Goal: Information Seeking & Learning: Learn about a topic

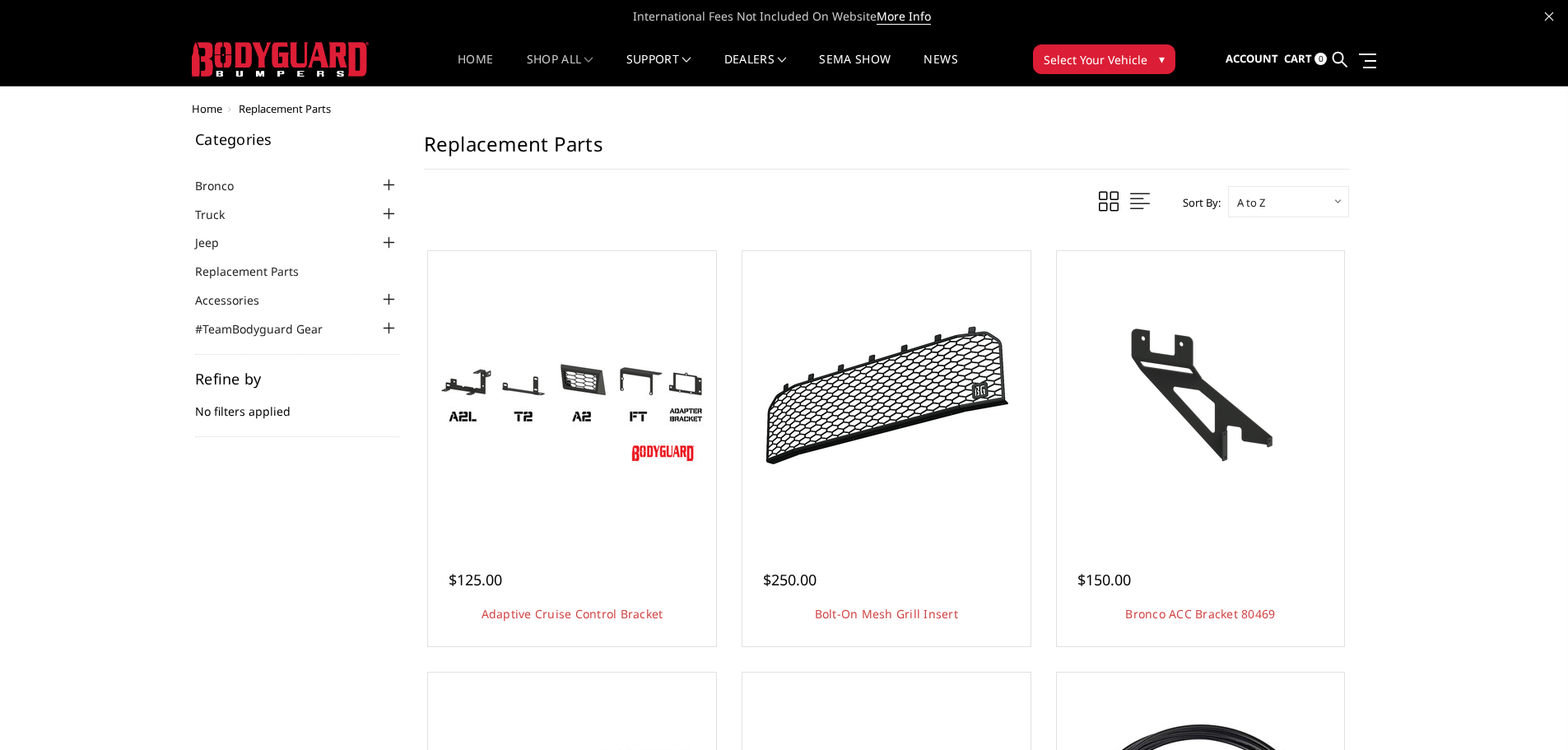
click at [465, 61] on link "Home" at bounding box center [475, 69] width 35 height 32
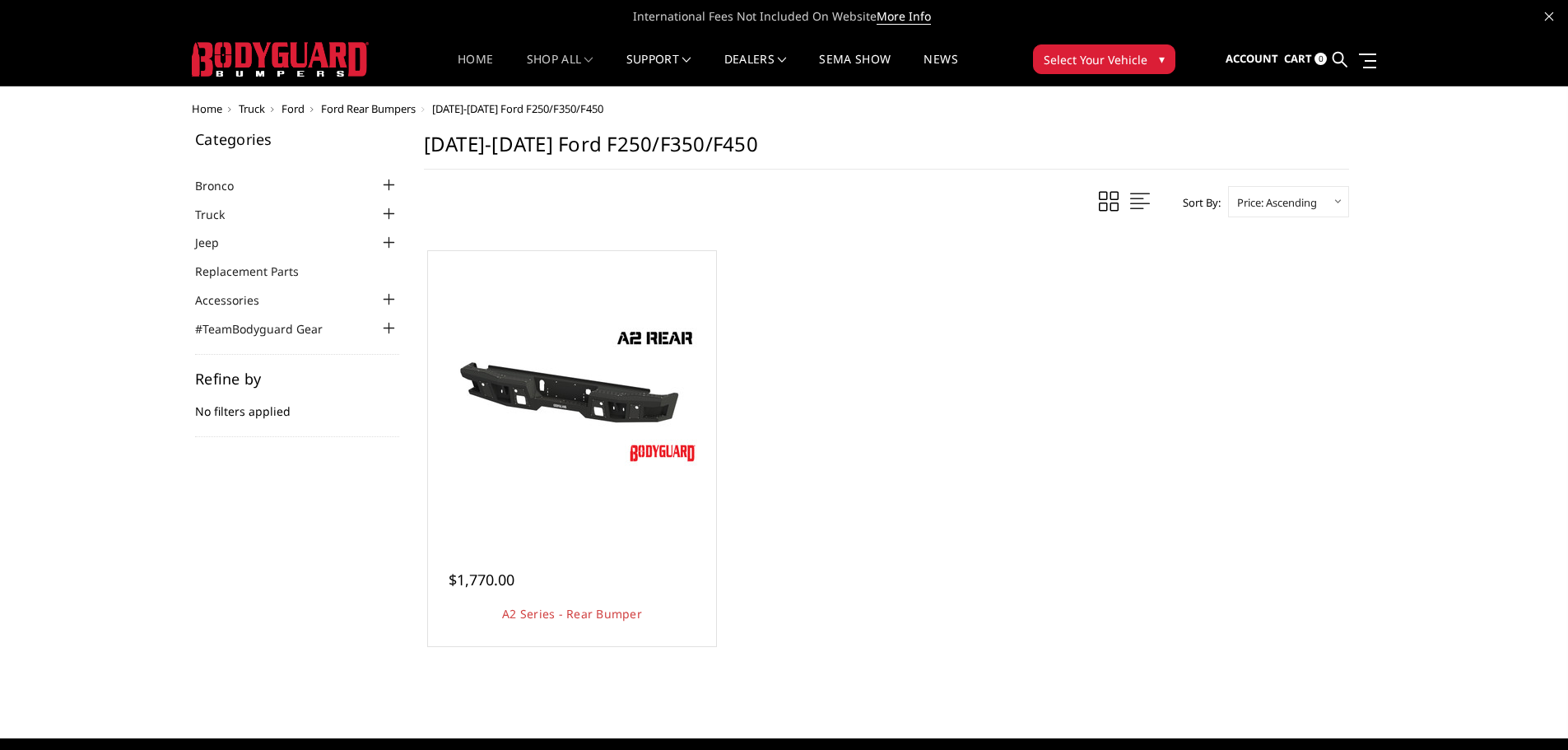
click at [466, 60] on link "Home" at bounding box center [475, 69] width 35 height 32
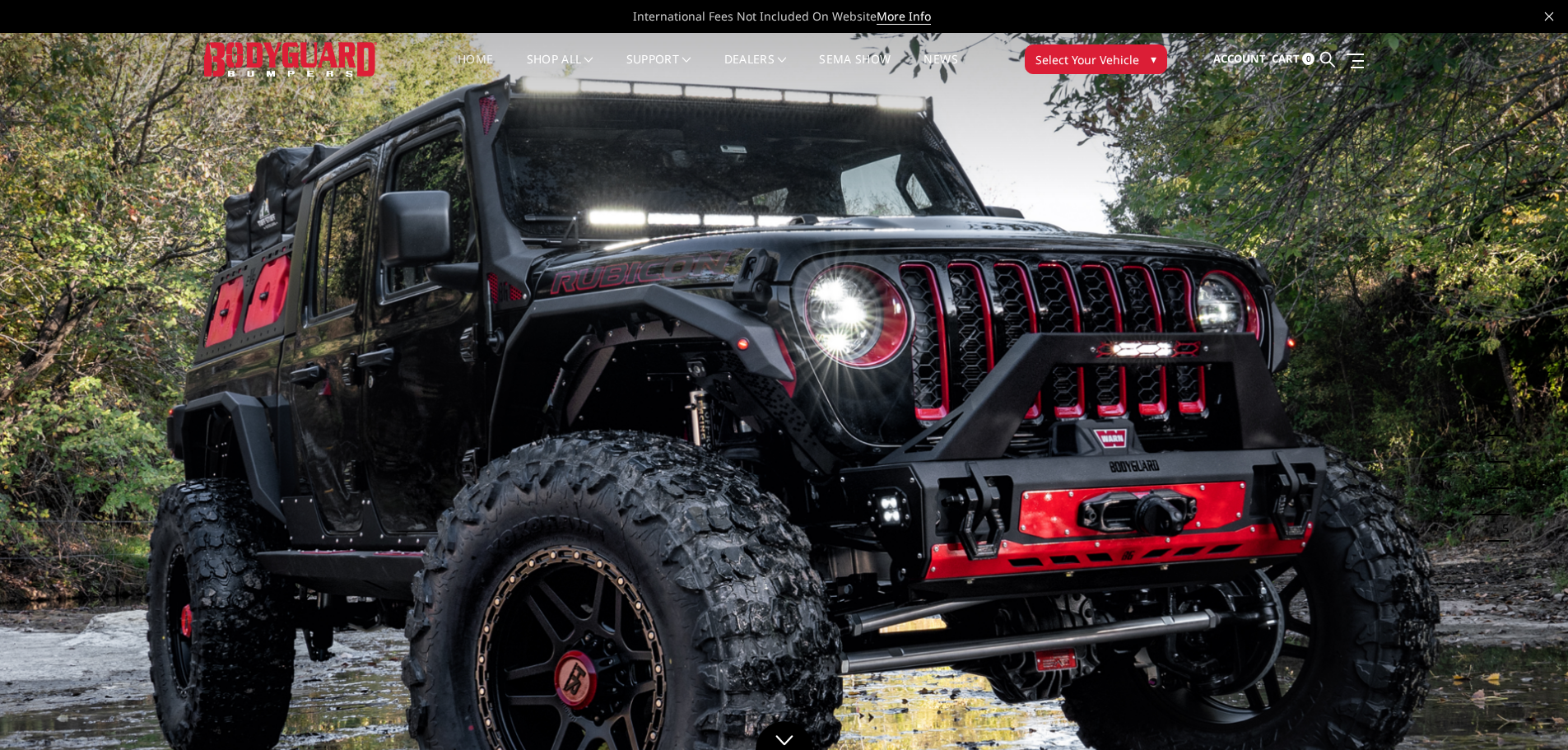
click at [63, 360] on img at bounding box center [784, 472] width 1568 height 883
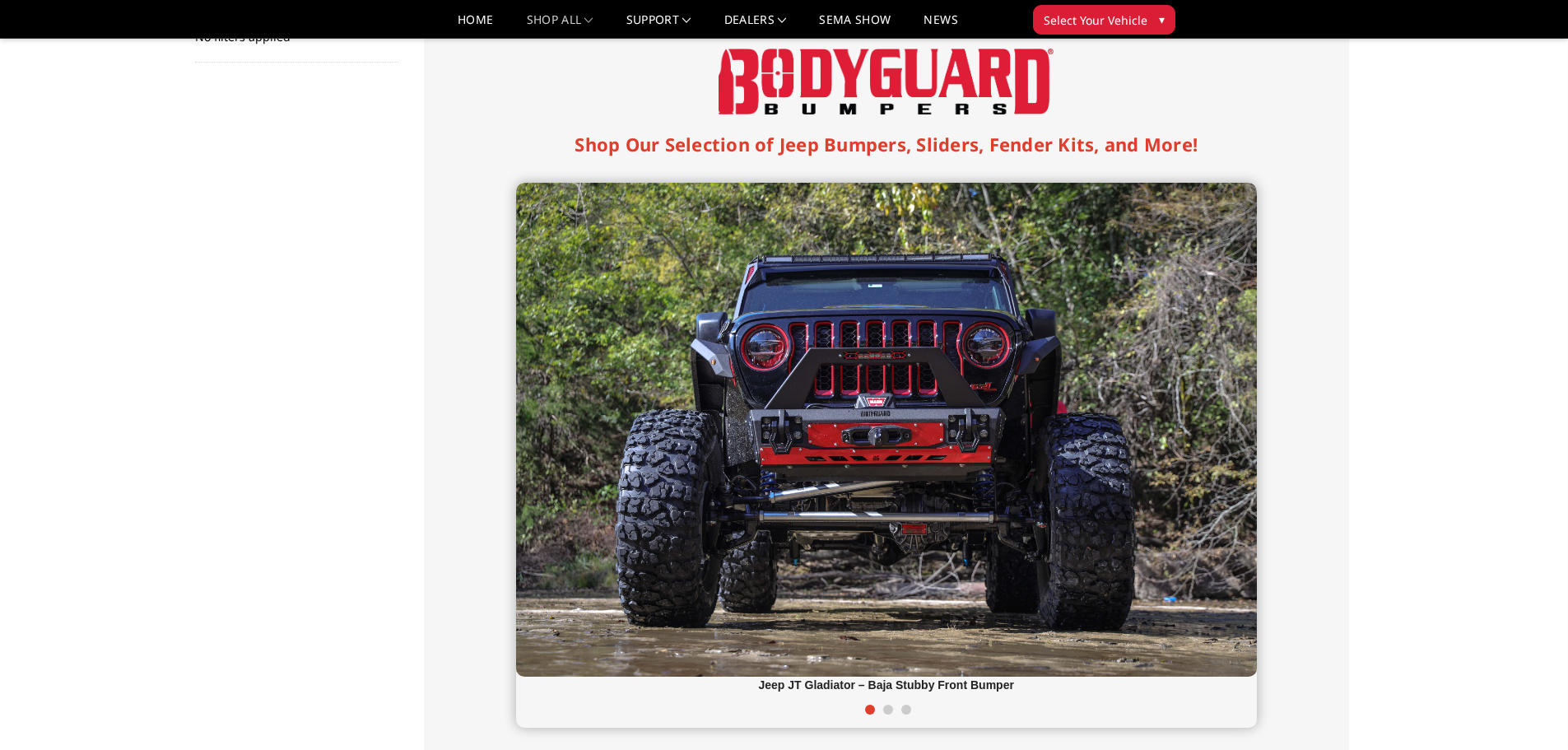
scroll to position [330, 0]
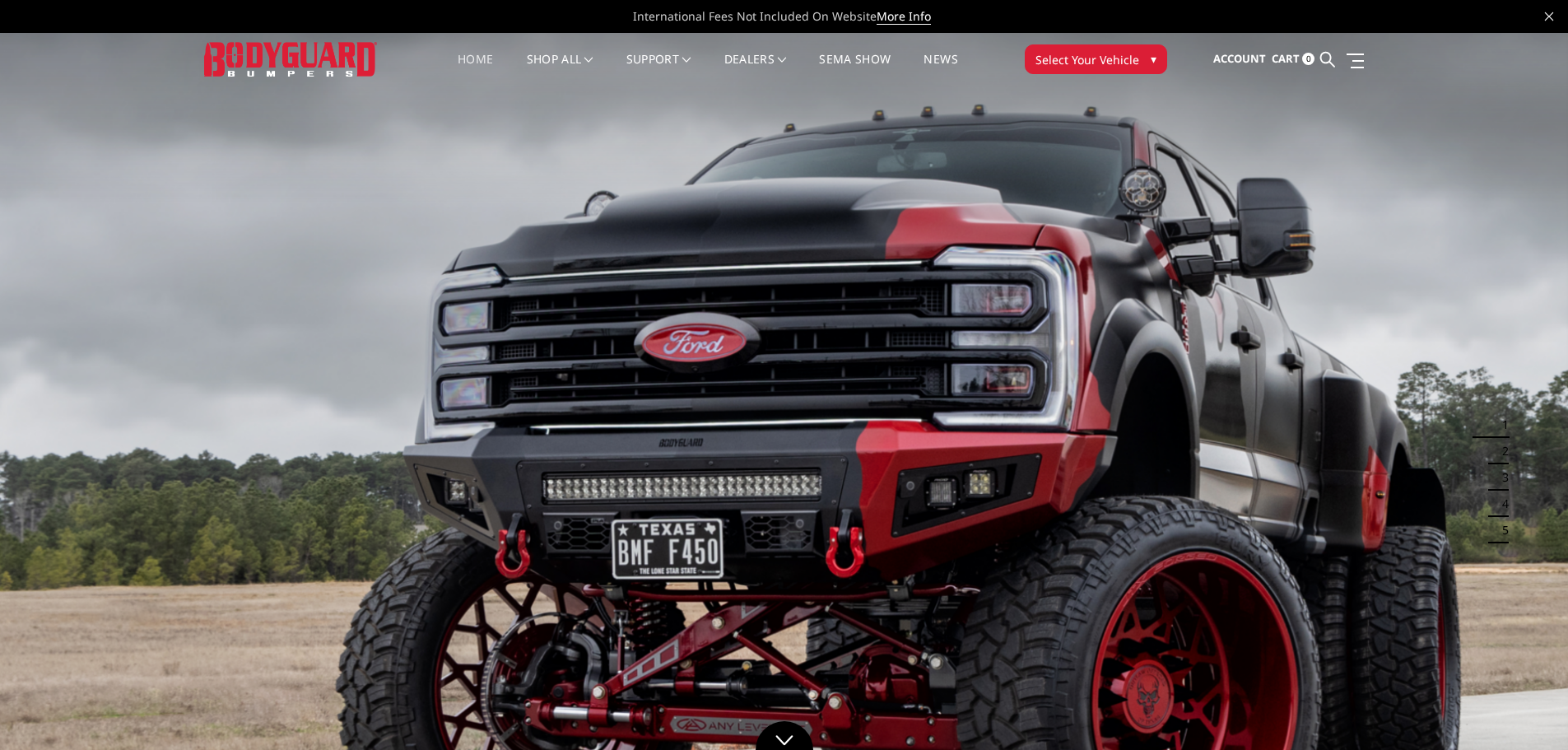
click at [591, 289] on img at bounding box center [784, 474] width 1568 height 883
